Goal: Task Accomplishment & Management: Complete application form

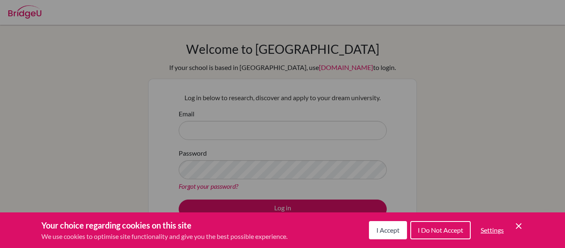
click at [378, 235] on button "I Accept" at bounding box center [388, 230] width 38 height 18
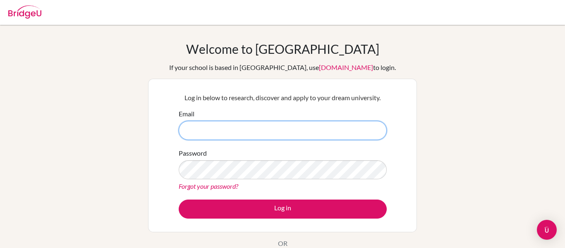
click at [248, 139] on input "Email" at bounding box center [283, 130] width 208 height 19
type input "[EMAIL_ADDRESS][DOMAIN_NAME]"
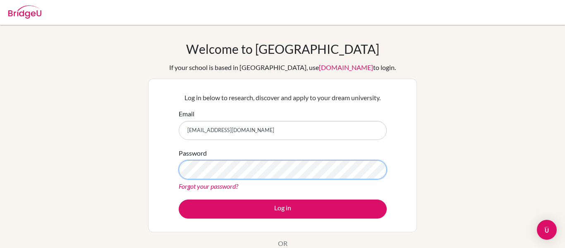
click at [179, 199] on button "Log in" at bounding box center [283, 208] width 208 height 19
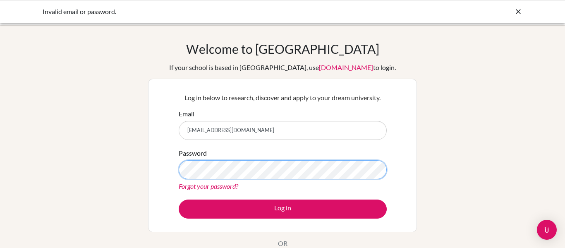
click at [179, 199] on button "Log in" at bounding box center [283, 208] width 208 height 19
